Goal: Obtain resource: Obtain resource

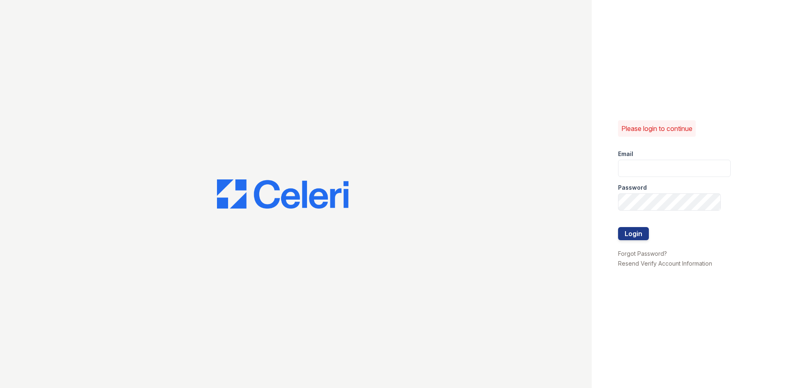
click at [702, 155] on div "Email" at bounding box center [674, 151] width 113 height 16
click at [700, 161] on input "email" at bounding box center [674, 168] width 113 height 17
type input "[DOMAIN_NAME][EMAIL_ADDRESS][DOMAIN_NAME]"
click at [618, 227] on button "Login" at bounding box center [633, 233] width 31 height 13
click at [686, 167] on input "email" at bounding box center [674, 168] width 113 height 17
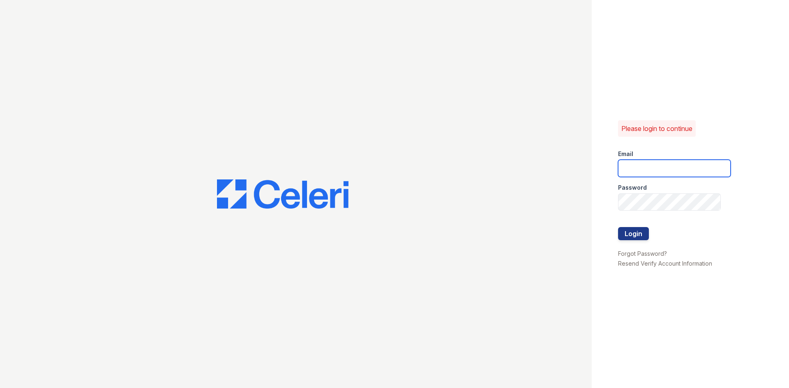
type input "Sierrawalk.am@cafmanagement.com"
click at [618, 227] on button "Login" at bounding box center [633, 233] width 31 height 13
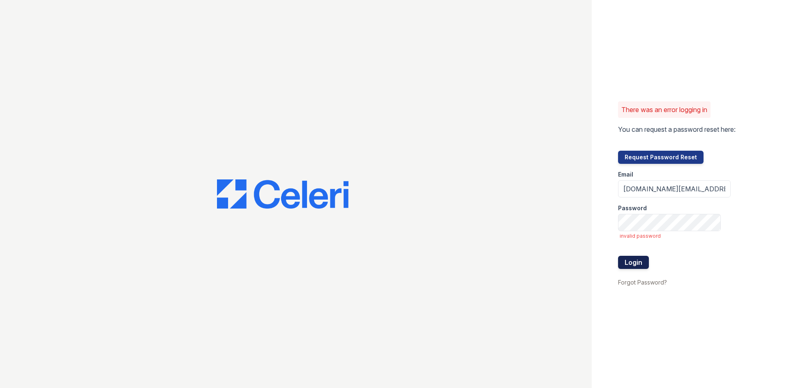
click at [625, 263] on button "Login" at bounding box center [633, 262] width 31 height 13
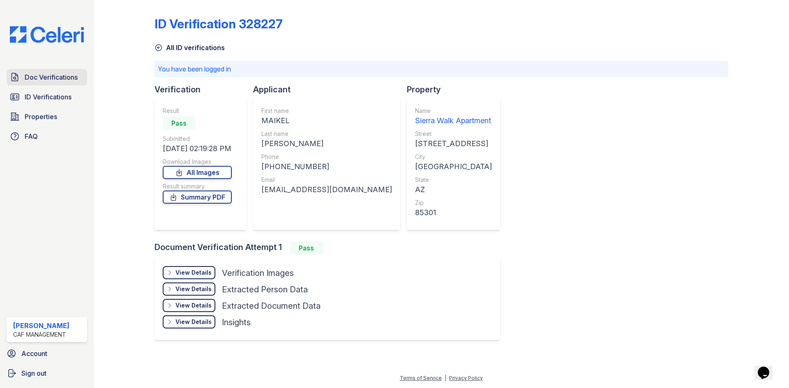
click at [55, 84] on link "Doc Verifications" at bounding box center [47, 77] width 81 height 16
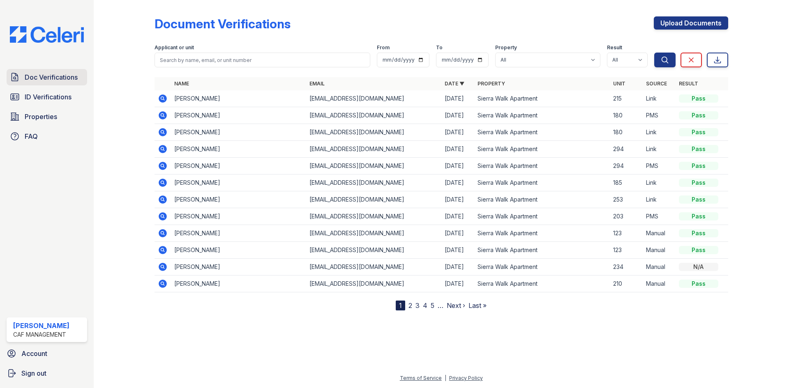
click at [67, 76] on span "Doc Verifications" at bounding box center [51, 77] width 53 height 10
click at [164, 96] on icon at bounding box center [163, 99] width 8 height 8
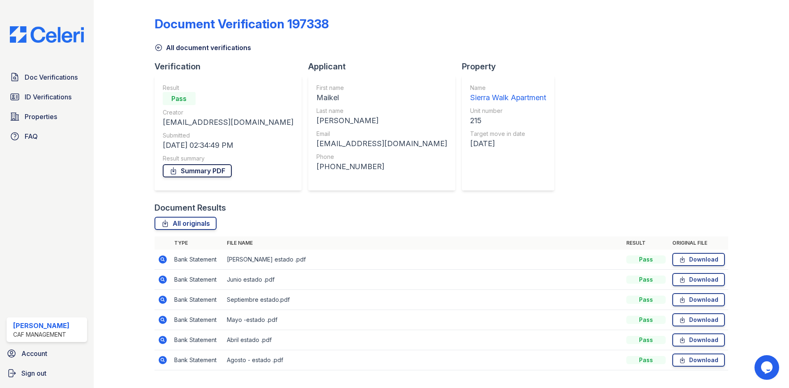
click at [216, 171] on link "Summary PDF" at bounding box center [197, 170] width 69 height 13
click at [53, 91] on link "ID Verifications" at bounding box center [47, 97] width 81 height 16
click at [54, 95] on span "ID Verifications" at bounding box center [48, 97] width 47 height 10
click at [62, 95] on span "ID Verifications" at bounding box center [48, 97] width 47 height 10
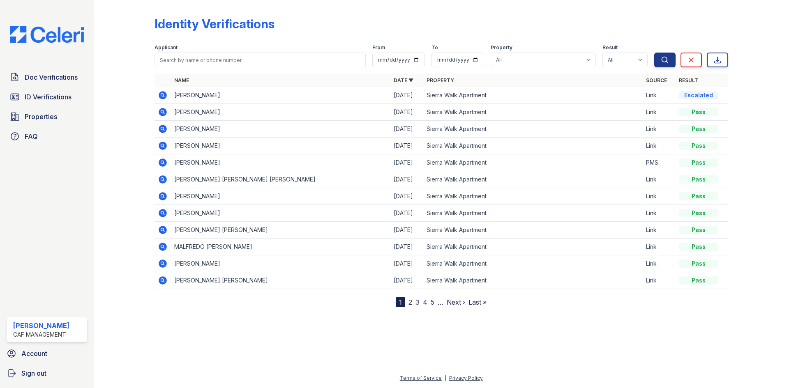
click at [162, 92] on icon at bounding box center [163, 95] width 8 height 8
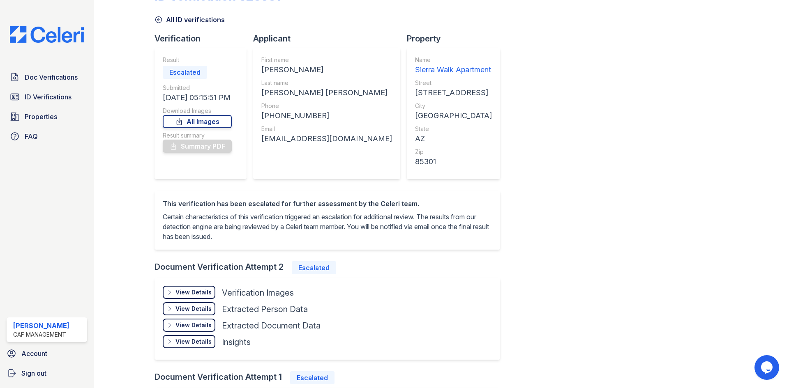
scroll to position [82, 0]
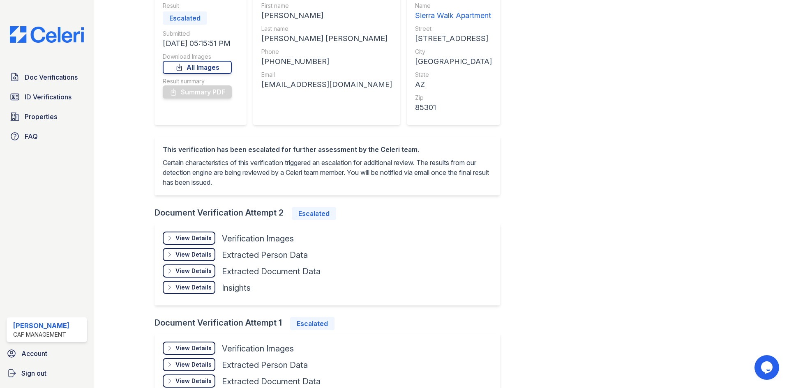
click at [213, 237] on div "View Details Details" at bounding box center [189, 238] width 53 height 13
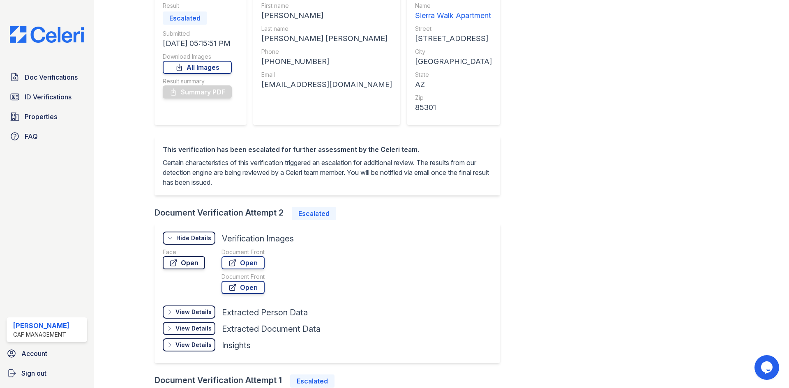
click at [197, 263] on link "Open" at bounding box center [184, 262] width 42 height 13
click at [226, 263] on link "Open" at bounding box center [243, 262] width 43 height 13
click at [238, 282] on link "Open" at bounding box center [243, 287] width 43 height 13
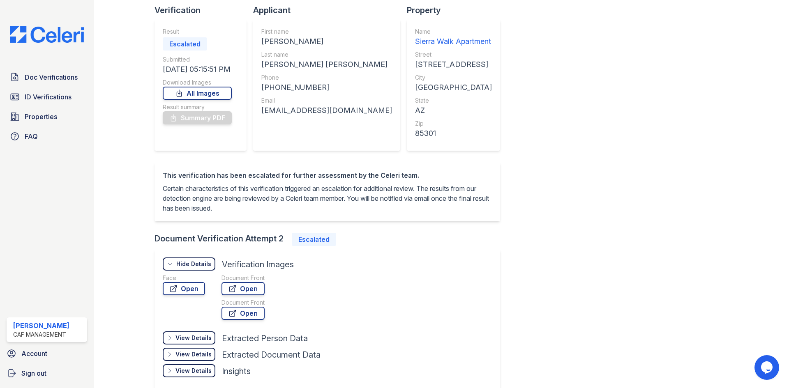
scroll to position [42, 0]
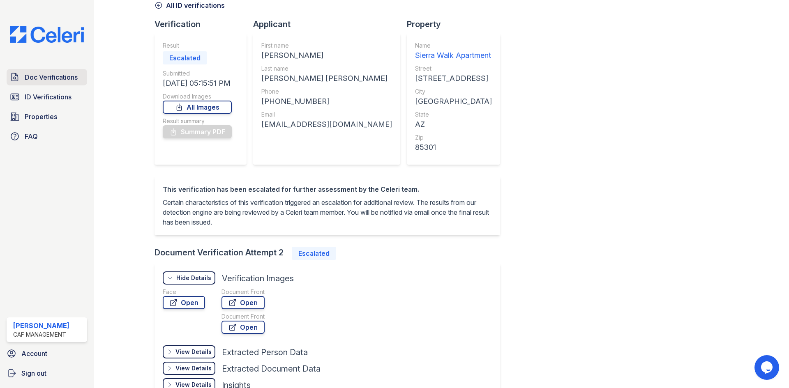
click at [69, 76] on span "Doc Verifications" at bounding box center [51, 77] width 53 height 10
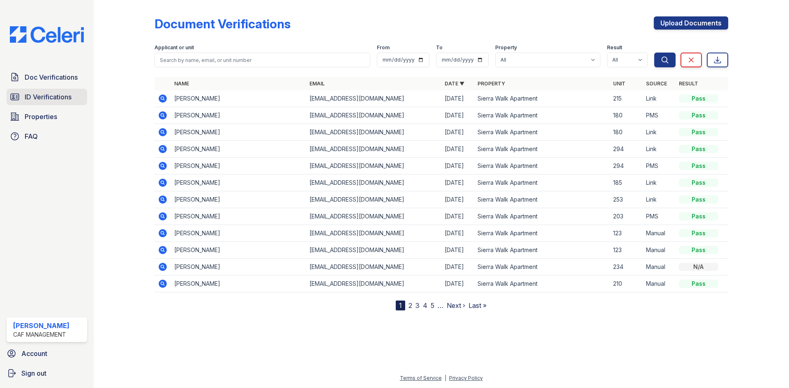
click at [15, 93] on icon at bounding box center [15, 97] width 10 height 10
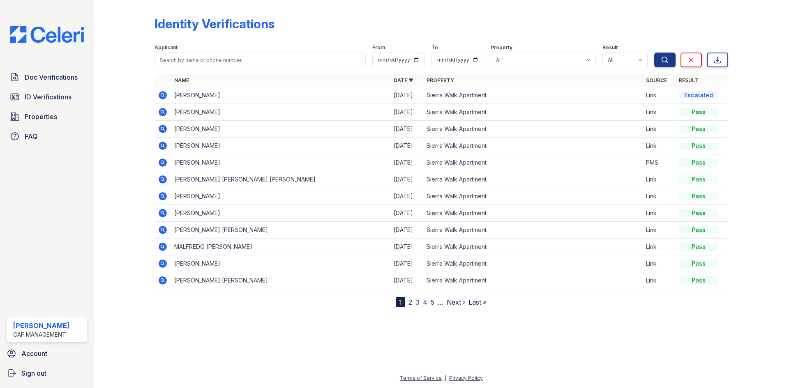
click at [161, 196] on icon at bounding box center [163, 197] width 10 height 10
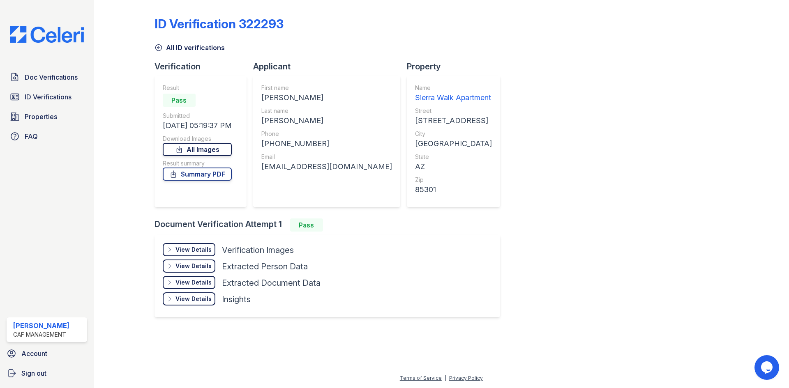
click at [206, 155] on link "All Images" at bounding box center [197, 149] width 69 height 13
click at [48, 79] on span "Doc Verifications" at bounding box center [51, 77] width 53 height 10
click at [58, 94] on span "ID Verifications" at bounding box center [48, 97] width 47 height 10
click at [62, 103] on link "ID Verifications" at bounding box center [47, 97] width 81 height 16
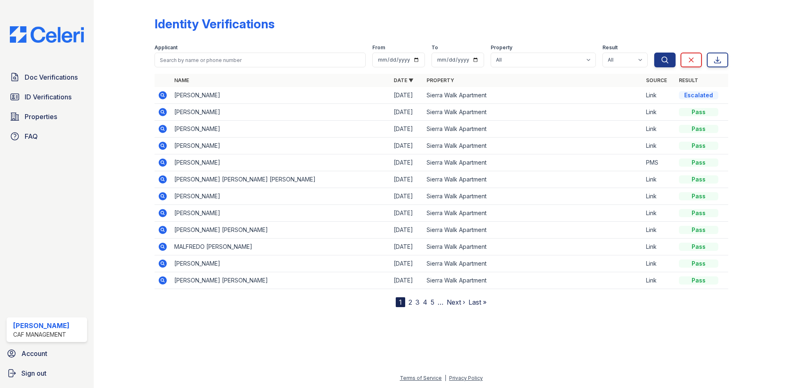
click at [165, 97] on icon at bounding box center [163, 95] width 8 height 8
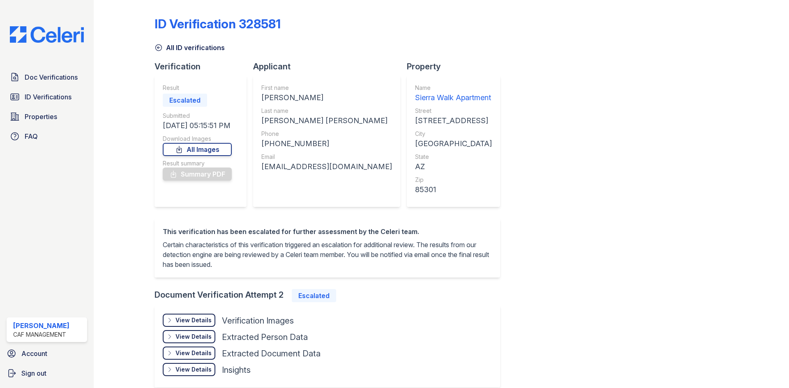
click at [192, 319] on div "View Details" at bounding box center [194, 320] width 36 height 8
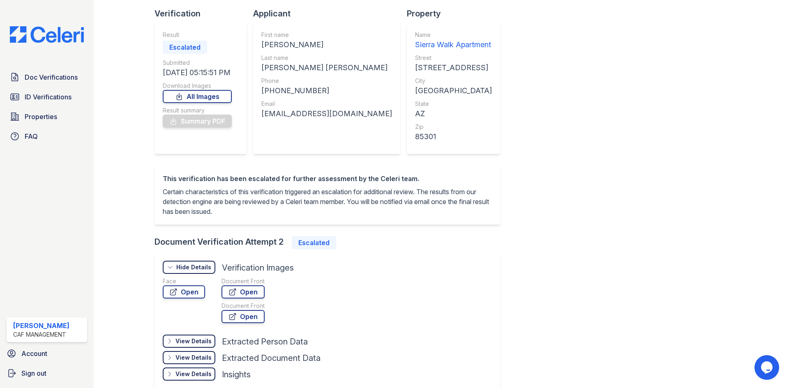
scroll to position [82, 0]
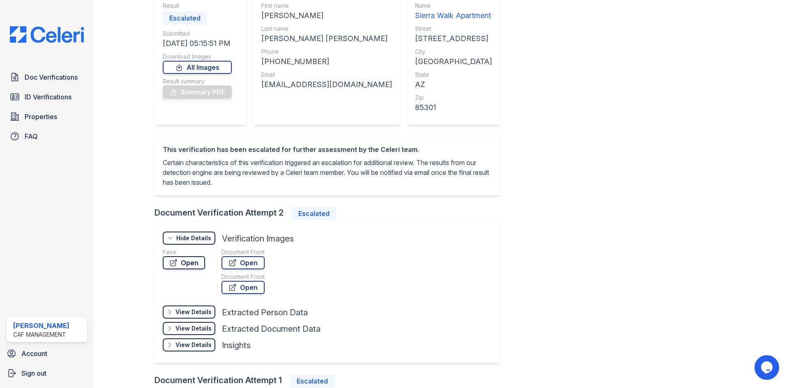
click at [180, 262] on link "Open" at bounding box center [184, 262] width 42 height 13
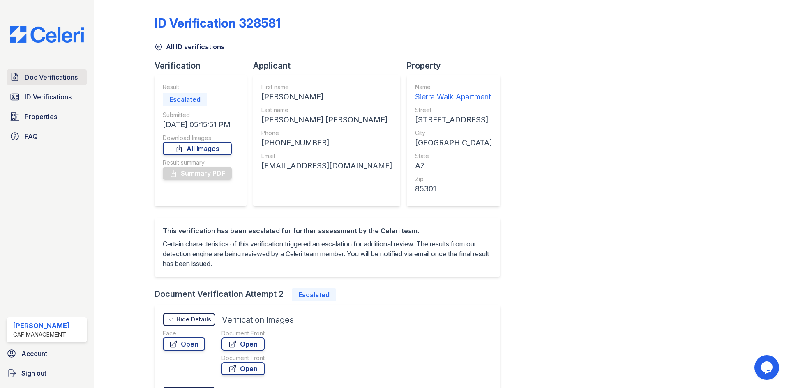
scroll to position [0, 0]
click at [28, 73] on span "Doc Verifications" at bounding box center [51, 77] width 53 height 10
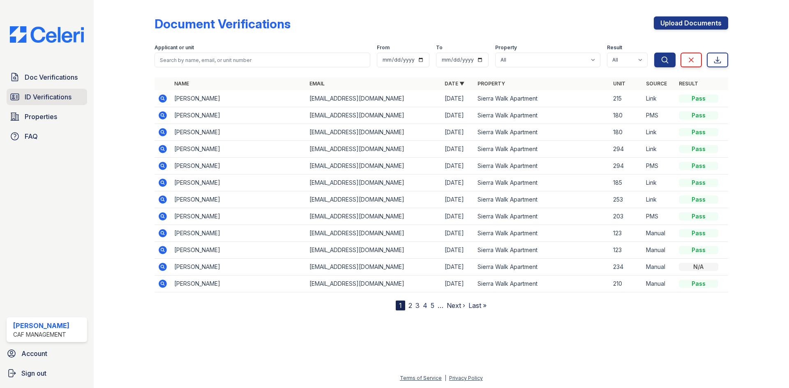
click at [58, 102] on span "ID Verifications" at bounding box center [48, 97] width 47 height 10
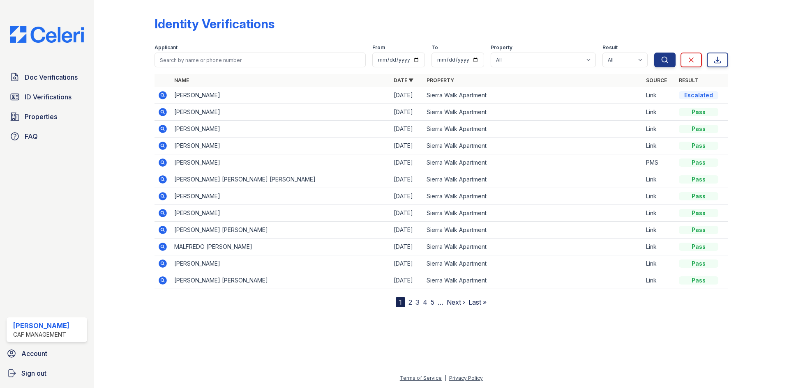
click at [162, 198] on icon at bounding box center [163, 196] width 8 height 8
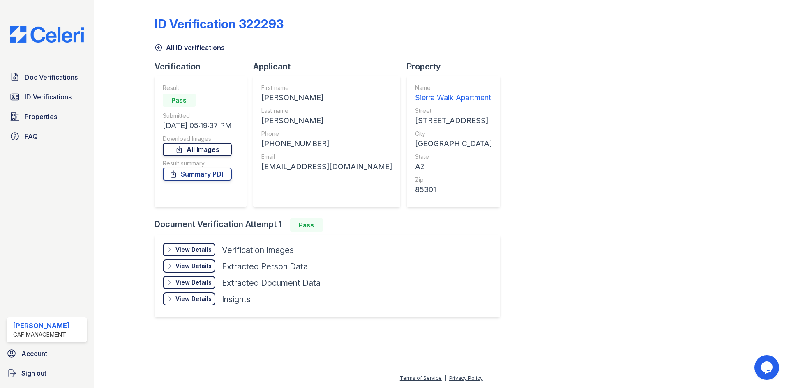
click at [207, 153] on link "All Images" at bounding box center [197, 149] width 69 height 13
click at [205, 169] on link "Summary PDF" at bounding box center [197, 174] width 69 height 13
click at [69, 78] on span "Doc Verifications" at bounding box center [51, 77] width 53 height 10
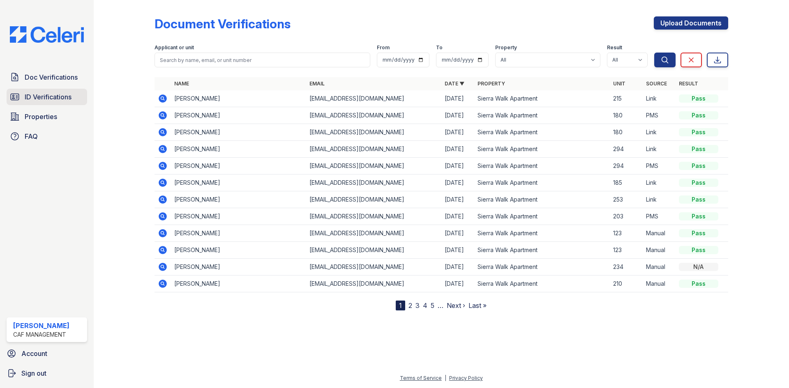
click at [33, 99] on span "ID Verifications" at bounding box center [48, 97] width 47 height 10
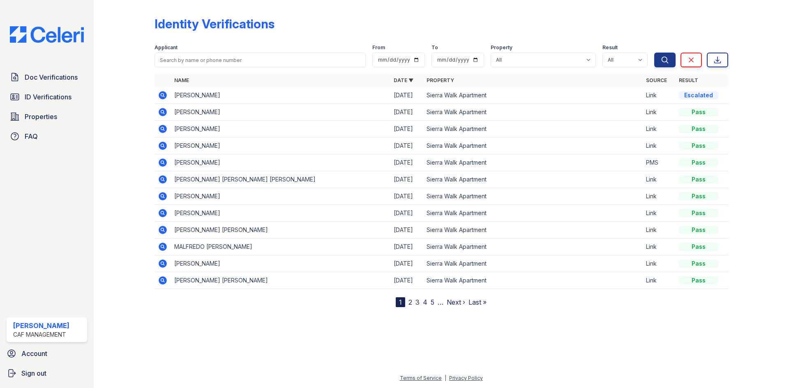
click at [169, 112] on td at bounding box center [163, 112] width 16 height 17
click at [163, 113] on icon at bounding box center [162, 112] width 2 height 2
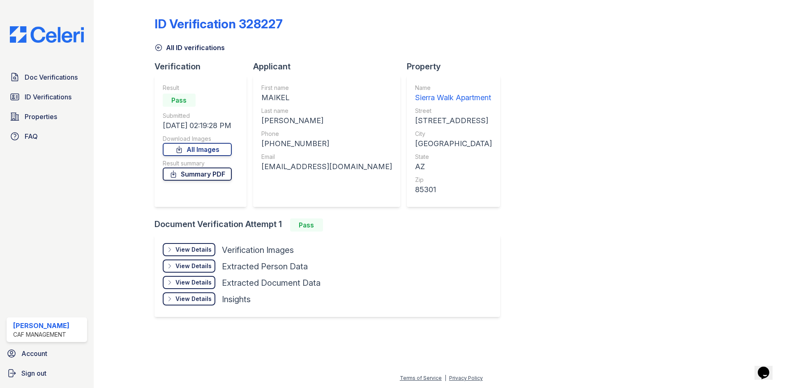
click at [213, 179] on link "Summary PDF" at bounding box center [197, 174] width 69 height 13
click at [65, 85] on link "Doc Verifications" at bounding box center [47, 77] width 81 height 16
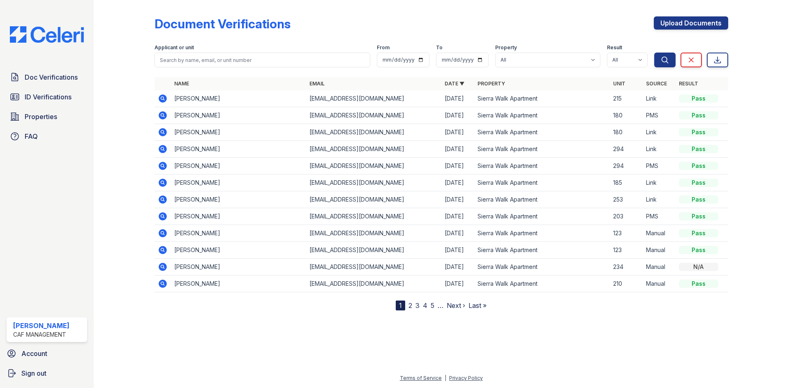
click at [164, 101] on icon at bounding box center [163, 99] width 8 height 8
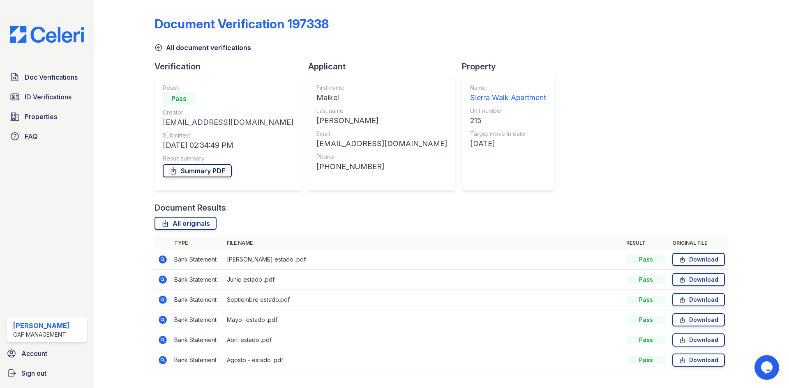
click at [187, 165] on link "Summary PDF" at bounding box center [197, 170] width 69 height 13
click at [53, 97] on span "ID Verifications" at bounding box center [48, 97] width 47 height 10
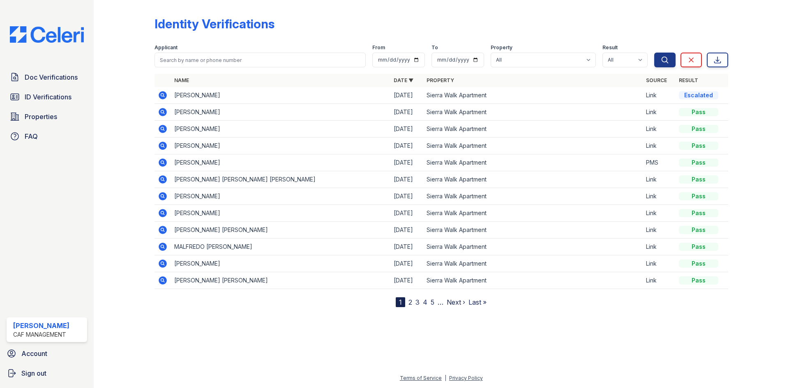
click at [162, 111] on icon at bounding box center [162, 112] width 2 height 2
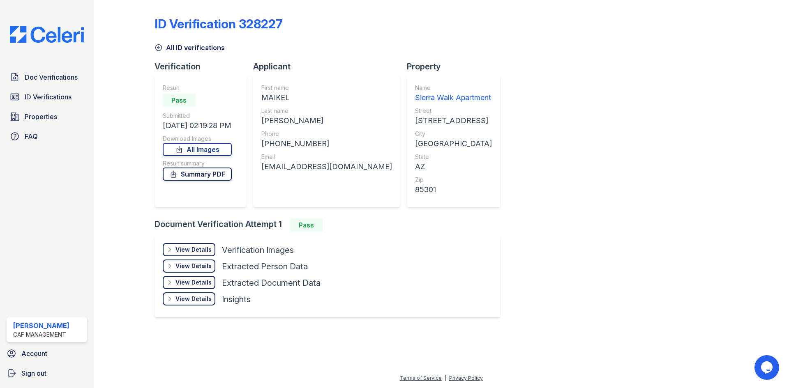
click at [222, 174] on link "Summary PDF" at bounding box center [197, 174] width 69 height 13
click at [30, 85] on link "Doc Verifications" at bounding box center [47, 77] width 81 height 16
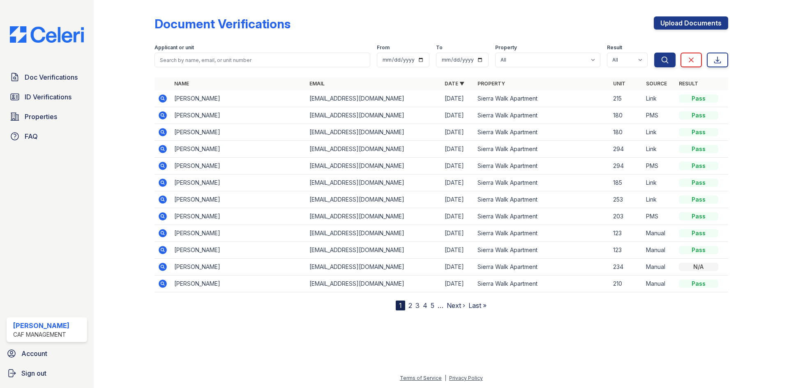
click at [164, 102] on icon at bounding box center [163, 99] width 8 height 8
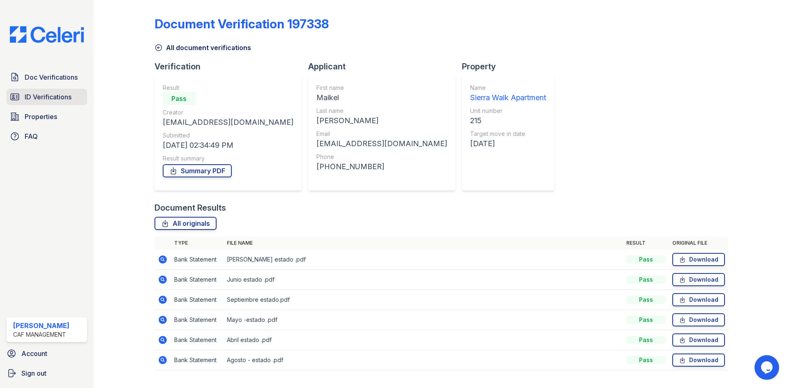
click at [52, 98] on span "ID Verifications" at bounding box center [48, 97] width 47 height 10
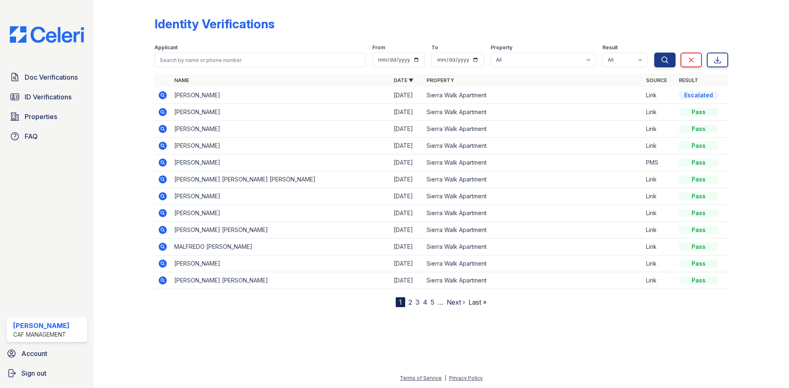
click at [170, 112] on td at bounding box center [163, 112] width 16 height 17
click at [167, 112] on icon at bounding box center [163, 112] width 10 height 10
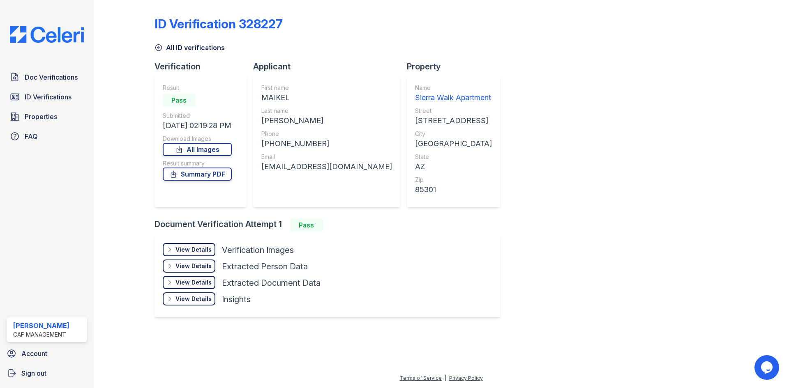
click at [200, 249] on div "View Details" at bounding box center [194, 250] width 36 height 8
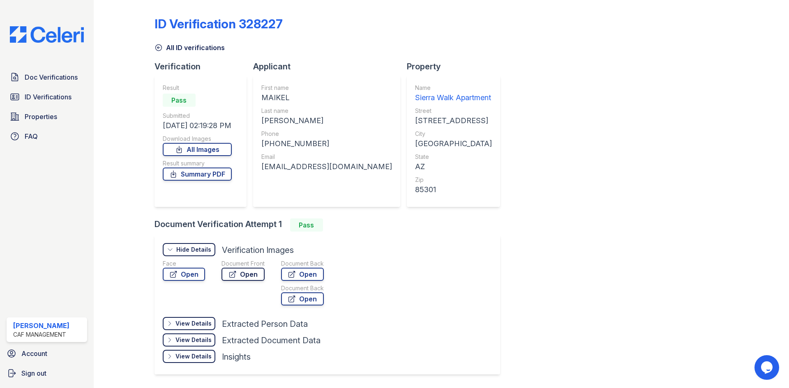
click at [256, 277] on link "Open" at bounding box center [243, 274] width 43 height 13
click at [185, 273] on link "Open" at bounding box center [184, 274] width 42 height 13
click at [240, 284] on div "Document Front Open" at bounding box center [243, 284] width 43 height 49
click at [243, 274] on link "Open" at bounding box center [243, 274] width 43 height 13
click at [202, 150] on link "All Images" at bounding box center [197, 149] width 69 height 13
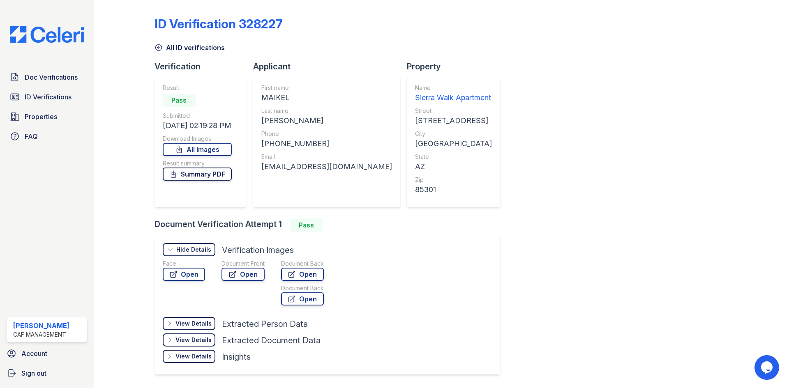
click at [192, 171] on link "Summary PDF" at bounding box center [197, 174] width 69 height 13
click at [194, 280] on link "Open" at bounding box center [184, 274] width 42 height 13
click at [250, 278] on link "Open" at bounding box center [243, 274] width 43 height 13
click at [55, 79] on span "Doc Verifications" at bounding box center [51, 77] width 53 height 10
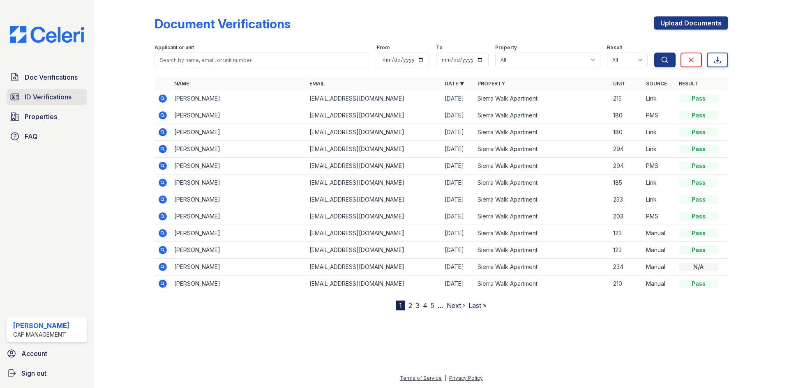
click at [76, 97] on link "ID Verifications" at bounding box center [47, 97] width 81 height 16
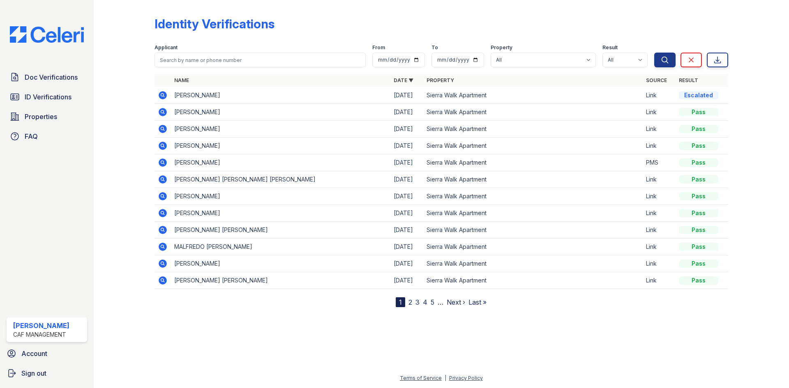
click at [166, 196] on icon at bounding box center [163, 196] width 8 height 8
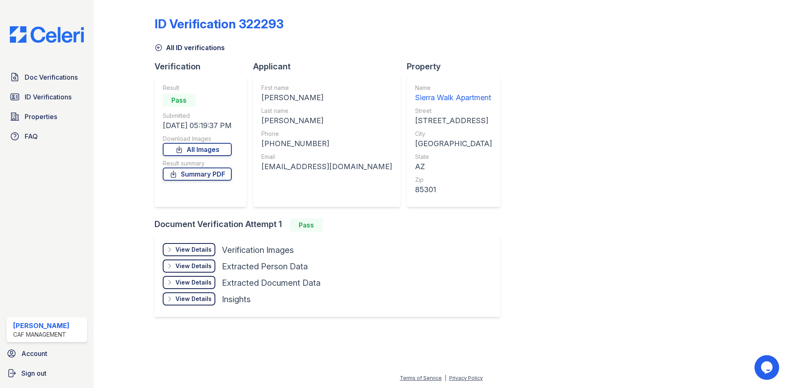
click at [157, 47] on icon at bounding box center [158, 48] width 6 height 6
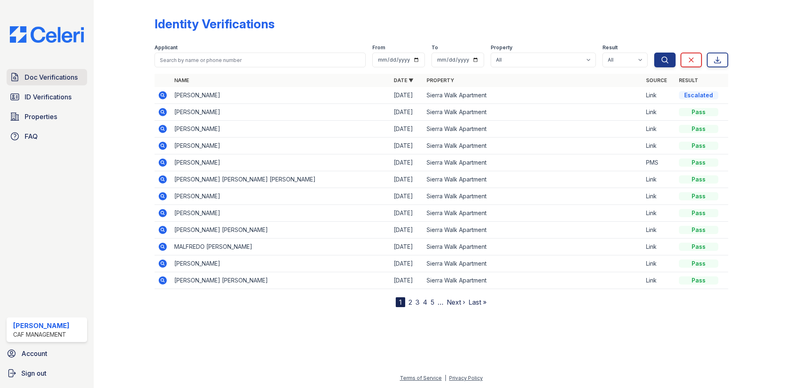
click at [69, 80] on span "Doc Verifications" at bounding box center [51, 77] width 53 height 10
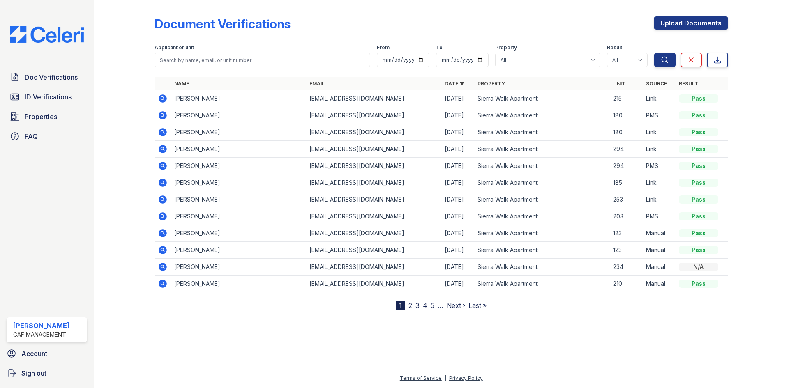
click at [292, 354] on div at bounding box center [441, 349] width 669 height 50
click at [63, 74] on span "Doc Verifications" at bounding box center [51, 77] width 53 height 10
click at [164, 100] on icon at bounding box center [163, 99] width 10 height 10
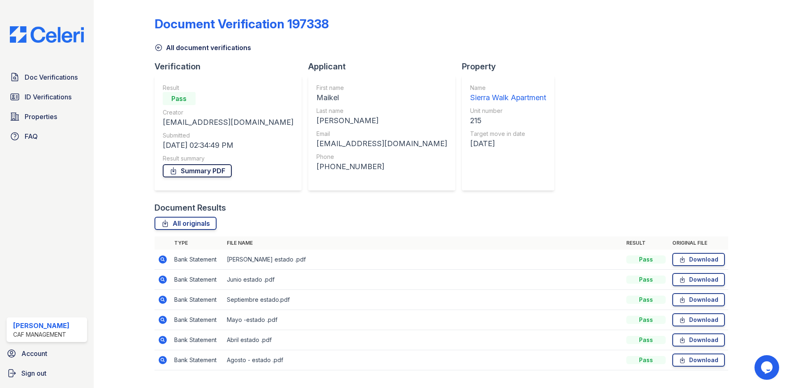
click at [225, 169] on link "Summary PDF" at bounding box center [197, 170] width 69 height 13
click at [706, 302] on link "Download" at bounding box center [698, 299] width 53 height 13
drag, startPoint x: 70, startPoint y: 68, endPoint x: 69, endPoint y: 78, distance: 10.0
click at [70, 69] on div "Doc Verifications ID Verifications Properties FAQ Angela Olea CAF Management Ac…" at bounding box center [47, 194] width 94 height 388
click at [68, 79] on span "Doc Verifications" at bounding box center [51, 77] width 53 height 10
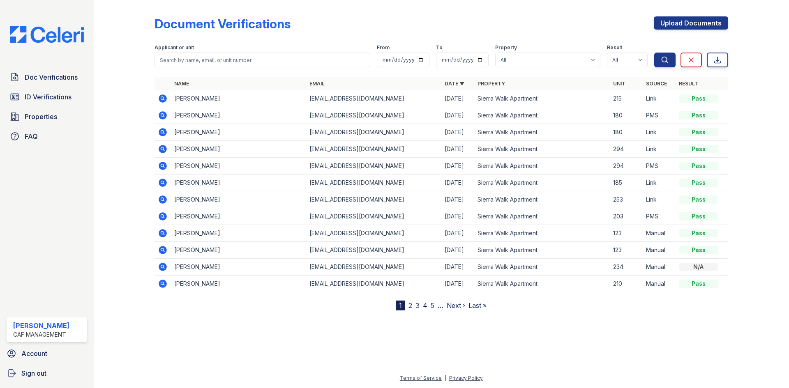
click at [166, 184] on icon at bounding box center [163, 183] width 8 height 8
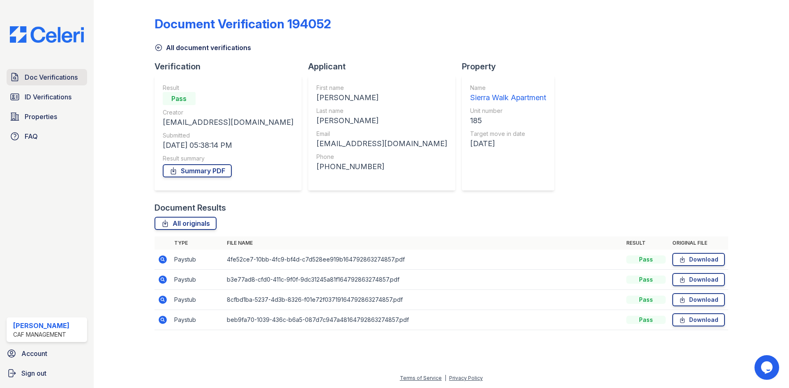
click at [62, 77] on span "Doc Verifications" at bounding box center [51, 77] width 53 height 10
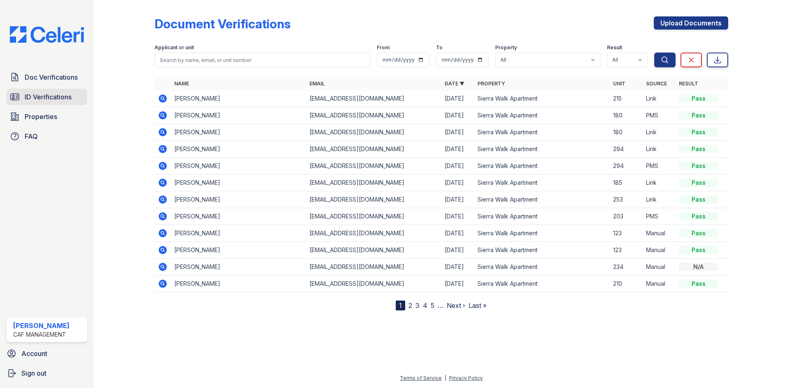
click at [38, 89] on link "ID Verifications" at bounding box center [47, 97] width 81 height 16
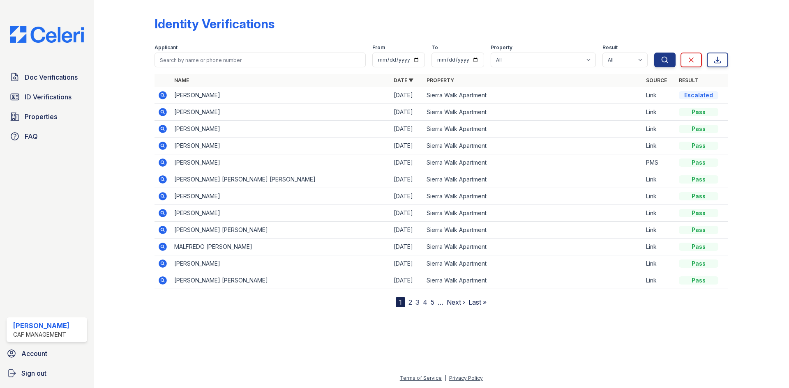
click at [165, 146] on icon at bounding box center [163, 146] width 8 height 8
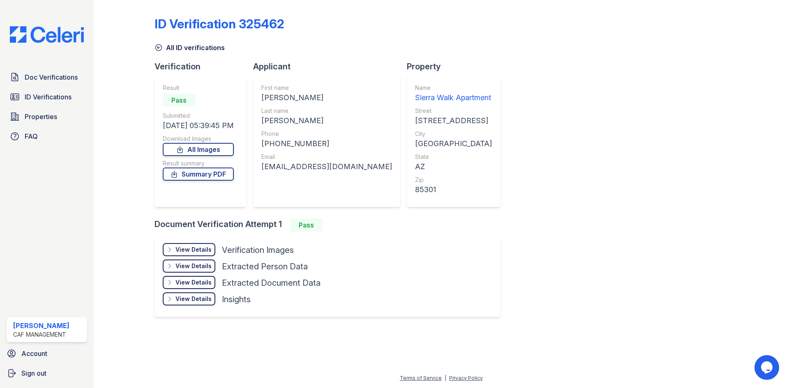
click at [215, 167] on div "Result summary" at bounding box center [198, 163] width 71 height 8
click at [217, 168] on link "Summary PDF" at bounding box center [198, 174] width 71 height 13
